Goal: Task Accomplishment & Management: Manage account settings

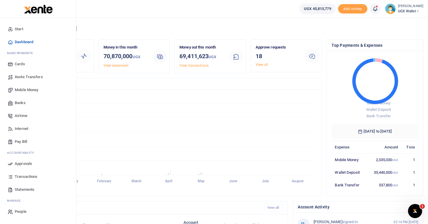
click at [21, 164] on span "Approvals" at bounding box center [23, 164] width 17 height 6
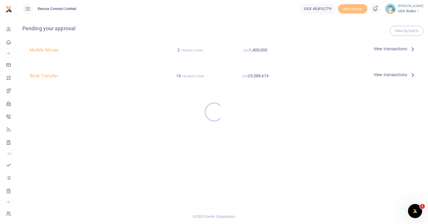
click at [44, 49] on div at bounding box center [214, 112] width 428 height 224
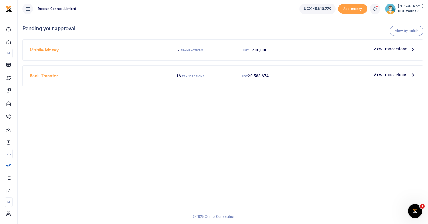
click at [390, 52] on span "View transactions" at bounding box center [390, 49] width 34 height 6
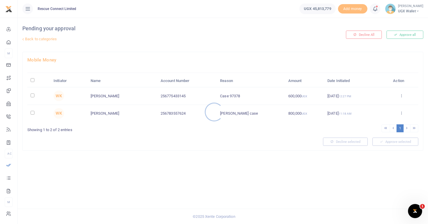
click at [30, 79] on div at bounding box center [214, 112] width 428 height 224
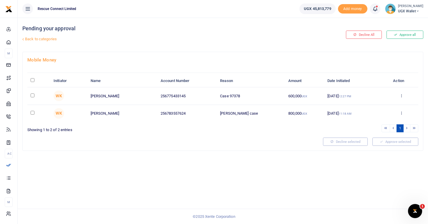
click at [32, 81] on input "\a \a : activate to sort column descending" at bounding box center [33, 80] width 4 height 4
checkbox input "true"
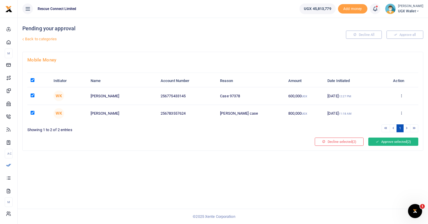
click at [388, 141] on button "Approve selected (2)" at bounding box center [393, 142] width 50 height 8
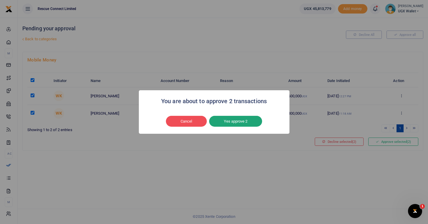
click at [231, 122] on button "Yes approve 2" at bounding box center [235, 121] width 53 height 11
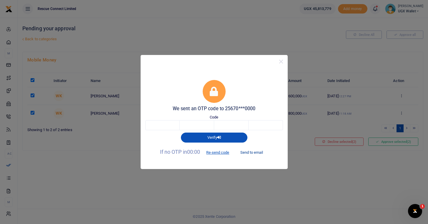
click at [254, 152] on button "Send to email" at bounding box center [251, 152] width 33 height 10
click at [161, 128] on input "text" at bounding box center [162, 125] width 34 height 10
type input "9"
type input "3"
type input "4"
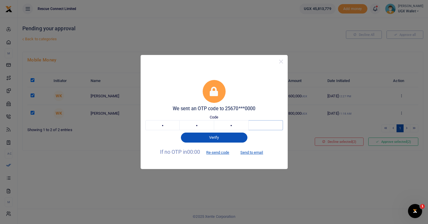
type input "5"
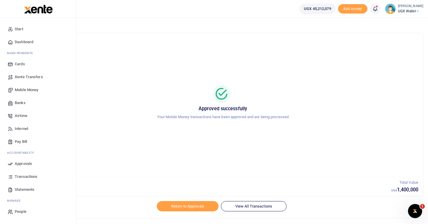
click at [20, 162] on span "Approvals" at bounding box center [23, 164] width 17 height 6
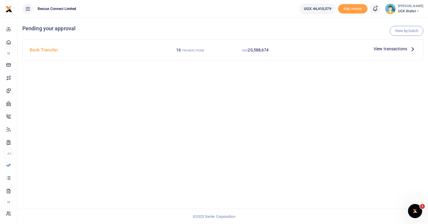
click at [398, 49] on span "View transactions" at bounding box center [390, 49] width 34 height 6
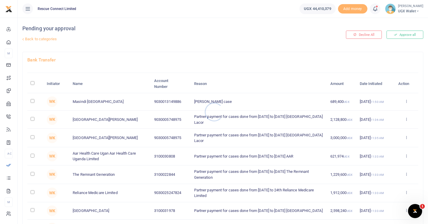
click at [33, 83] on div at bounding box center [214, 112] width 428 height 224
click at [32, 84] on input "\a \a : activate to sort column descending" at bounding box center [33, 83] width 4 height 4
checkbox input "true"
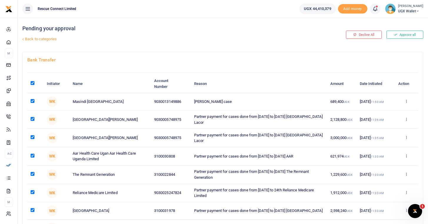
checkbox input "true"
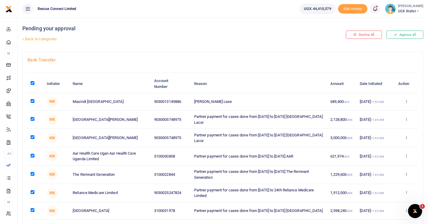
checkbox input "true"
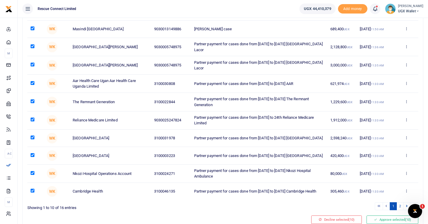
scroll to position [101, 0]
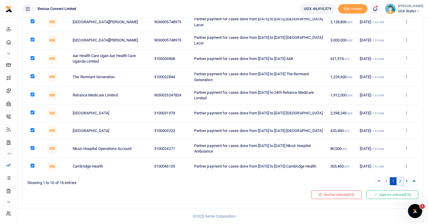
click at [400, 182] on link "2" at bounding box center [399, 181] width 7 height 8
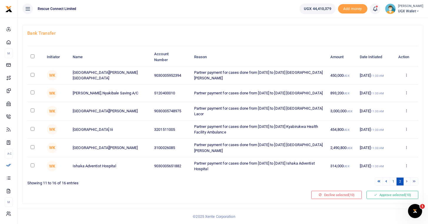
click at [33, 56] on input "\a \a : activate to sort column descending" at bounding box center [33, 56] width 4 height 4
checkbox input "true"
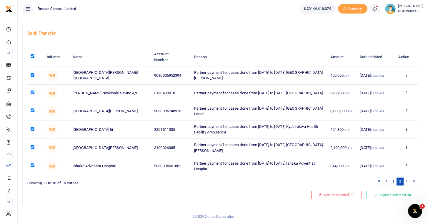
checkbox input "true"
click at [388, 193] on button "Approve selected (16)" at bounding box center [392, 195] width 52 height 8
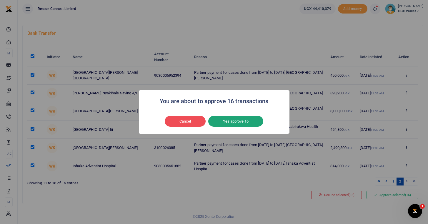
click at [232, 123] on button "Yes approve 16" at bounding box center [235, 121] width 55 height 11
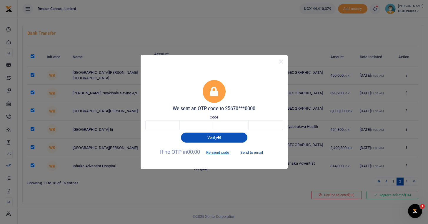
click at [255, 152] on button "Send to email" at bounding box center [251, 152] width 33 height 10
click at [166, 125] on input "text" at bounding box center [162, 125] width 34 height 10
type input "4"
type input "3"
type input "0"
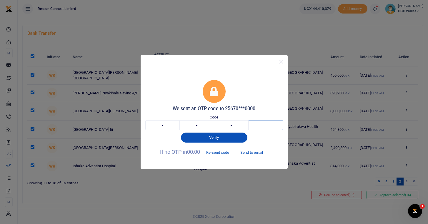
type input "1"
